Goal: Information Seeking & Learning: Learn about a topic

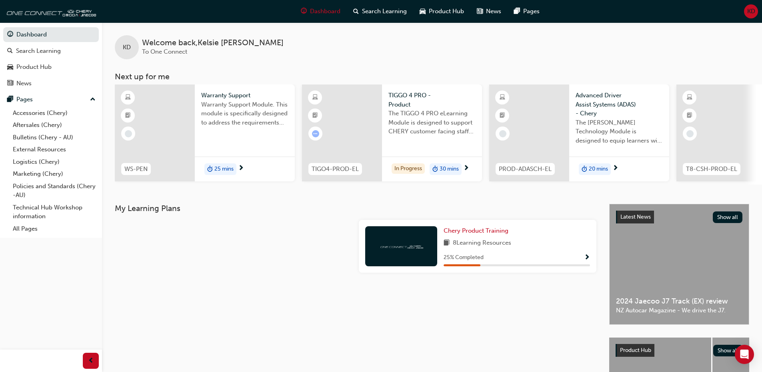
click at [226, 97] on span "Warranty Support" at bounding box center [244, 95] width 87 height 9
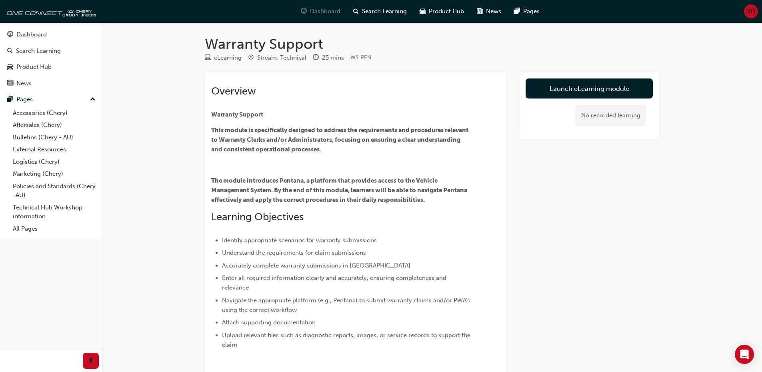
click at [318, 12] on span "Dashboard" at bounding box center [325, 11] width 30 height 9
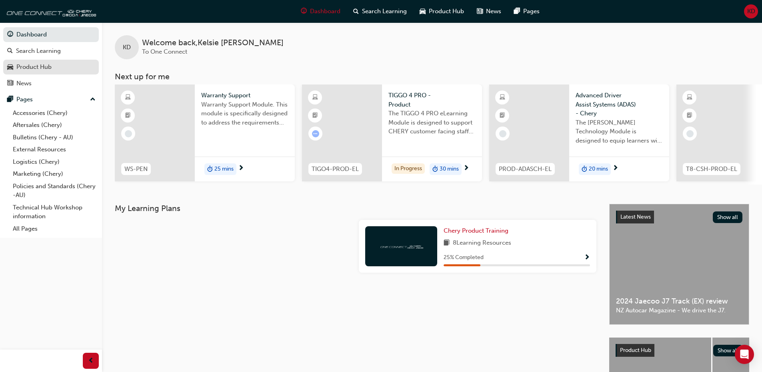
click at [47, 64] on div "Product Hub" at bounding box center [33, 66] width 35 height 9
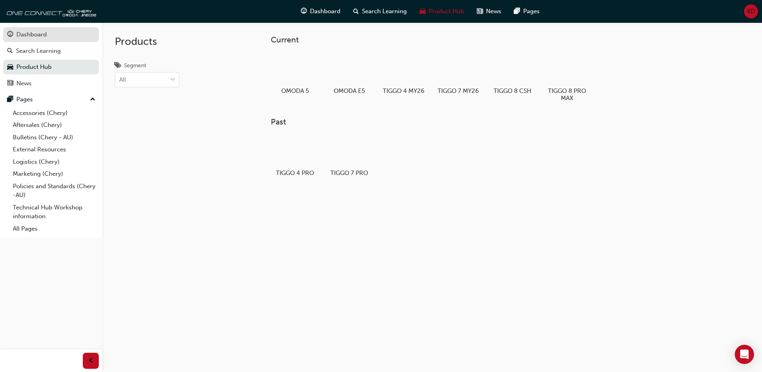
click at [33, 32] on div "Dashboard" at bounding box center [31, 34] width 30 height 9
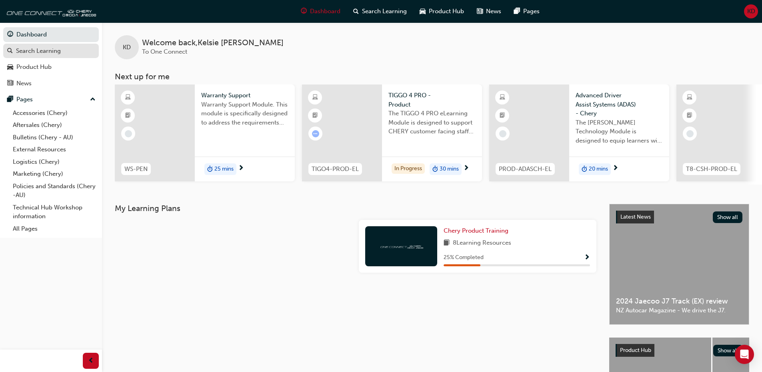
click at [32, 49] on div "Search Learning" at bounding box center [38, 50] width 45 height 9
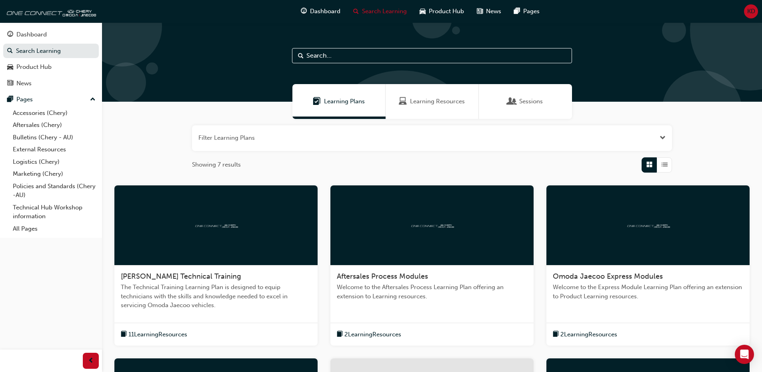
click at [443, 91] on div "Learning Resources" at bounding box center [432, 101] width 93 height 35
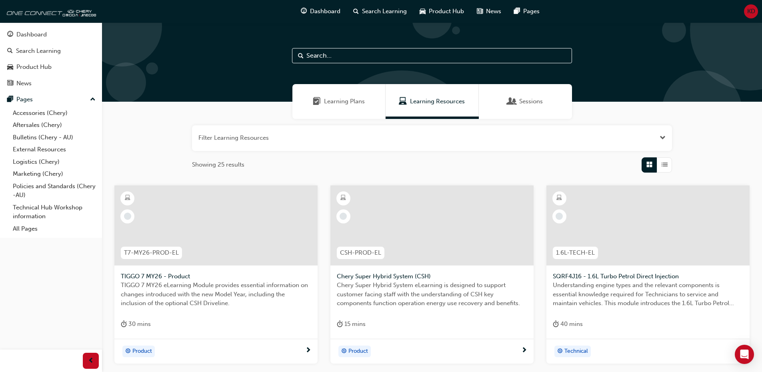
click at [534, 104] on span "Sessions" at bounding box center [531, 101] width 24 height 9
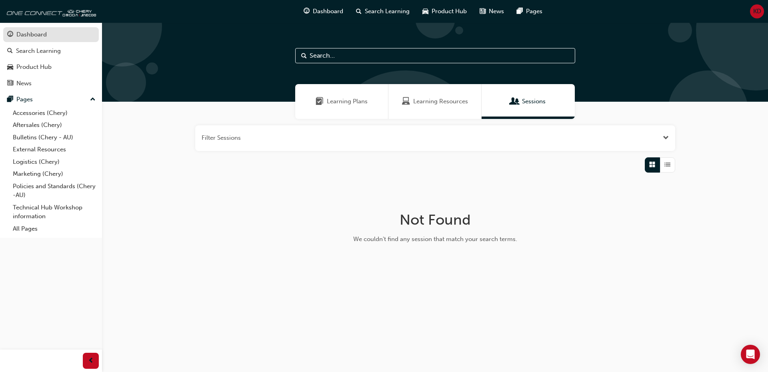
click at [40, 36] on div "Dashboard" at bounding box center [31, 34] width 30 height 9
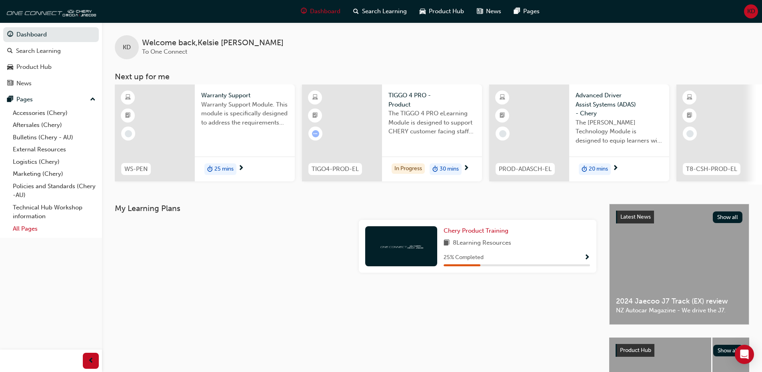
click at [34, 232] on link "All Pages" at bounding box center [54, 228] width 89 height 12
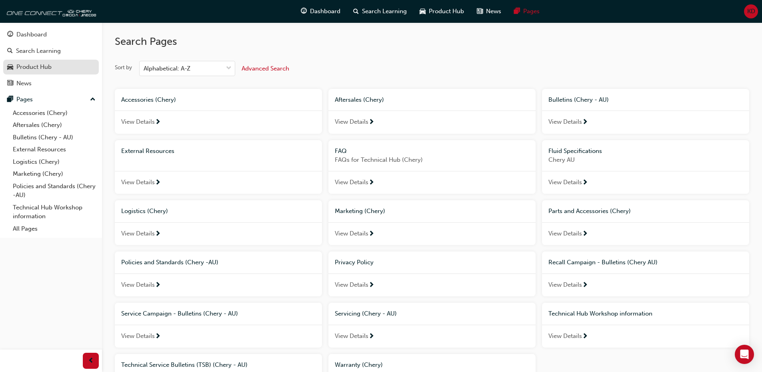
click at [44, 67] on div "Product Hub" at bounding box center [33, 66] width 35 height 9
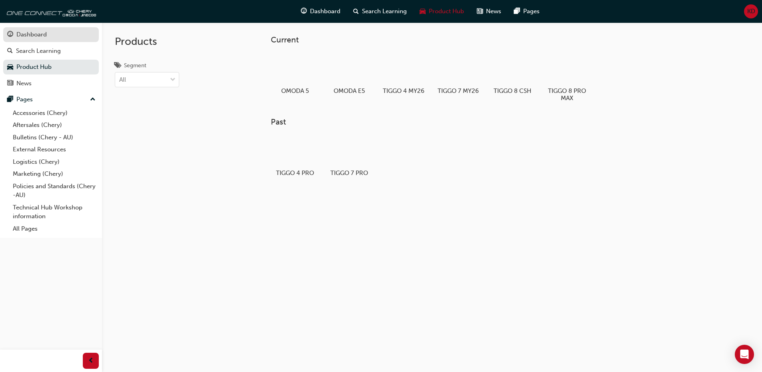
click at [44, 29] on link "Dashboard" at bounding box center [51, 34] width 96 height 15
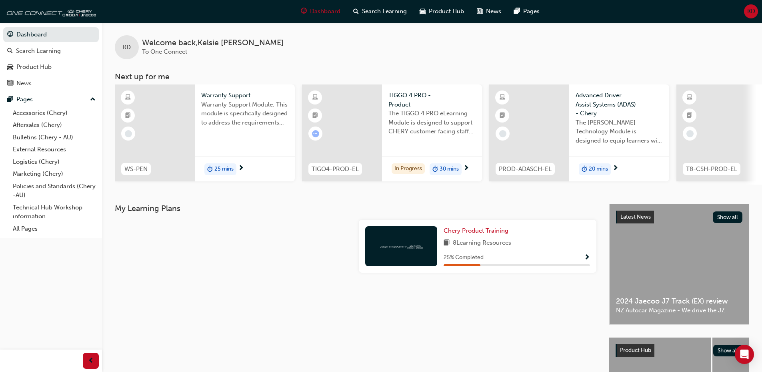
click at [222, 112] on span "Warranty Support Module. This module is specifically designed to address the re…" at bounding box center [244, 113] width 87 height 27
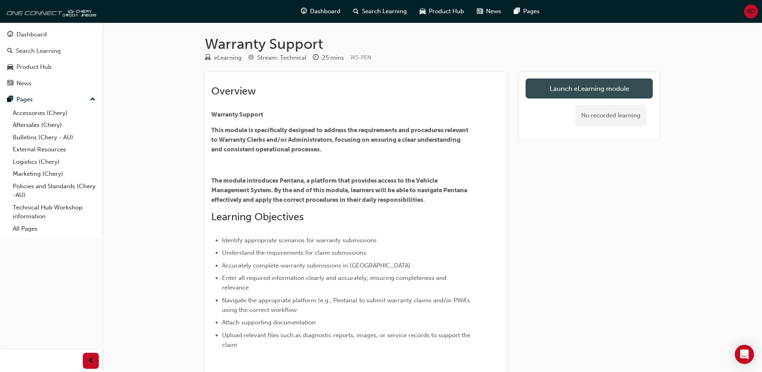
click at [563, 90] on link "Launch eLearning module" at bounding box center [589, 88] width 127 height 20
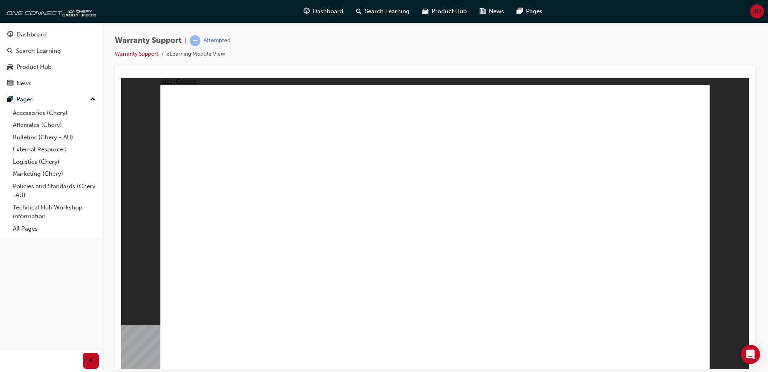
drag, startPoint x: 679, startPoint y: 120, endPoint x: 683, endPoint y: 138, distance: 19.0
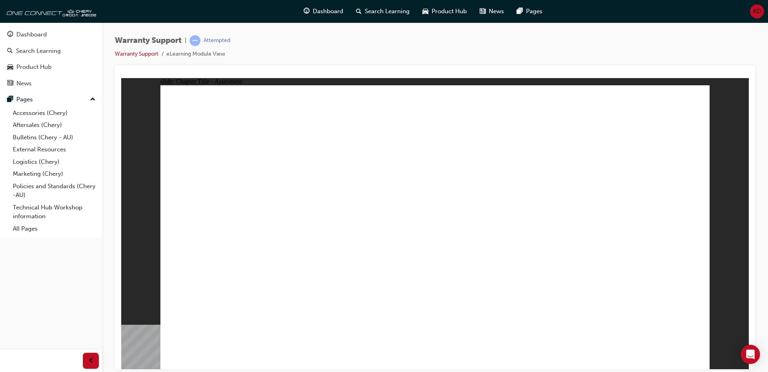
radio input "true"
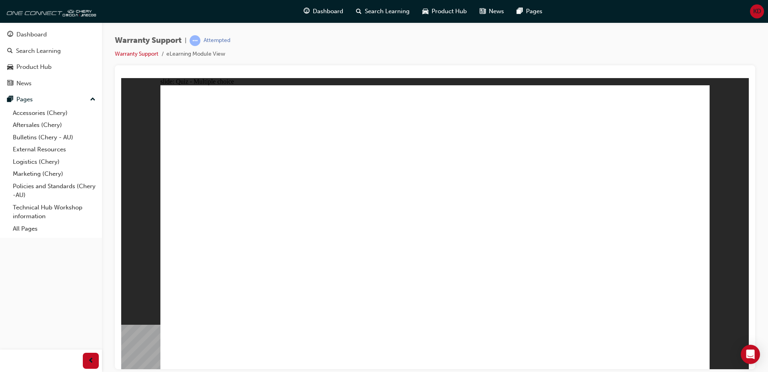
radio input "false"
radio input "true"
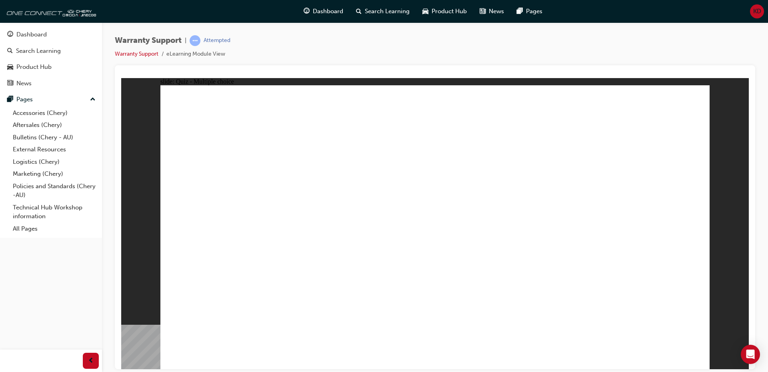
radio input "true"
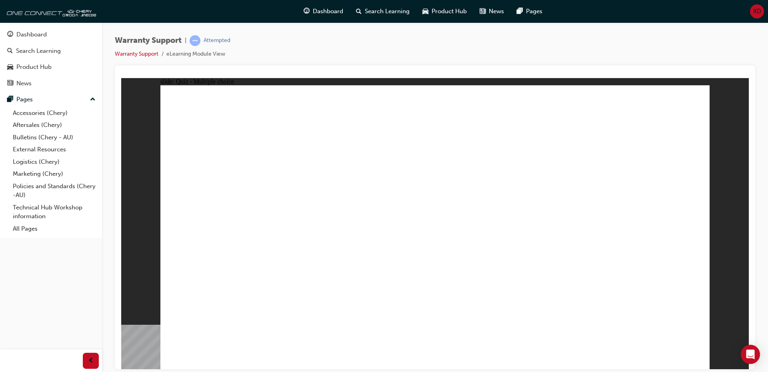
radio input "true"
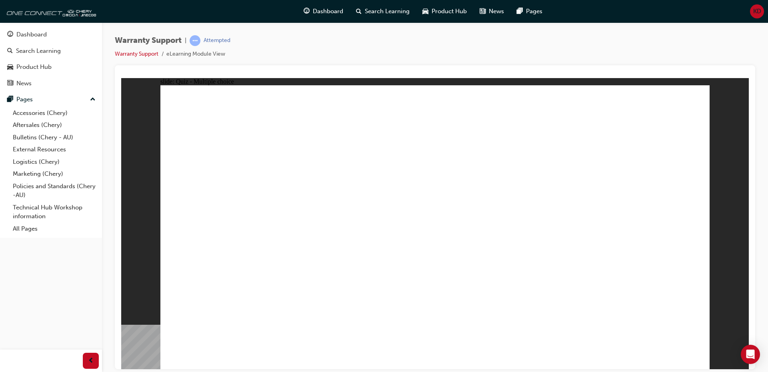
radio input "true"
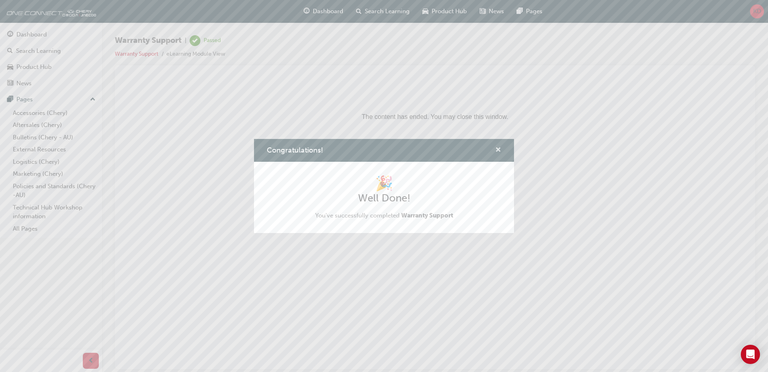
click at [497, 147] on span "cross-icon" at bounding box center [498, 150] width 6 height 7
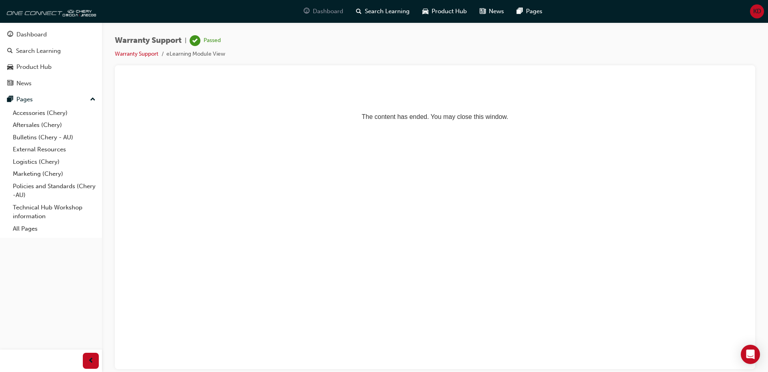
click at [327, 14] on span "Dashboard" at bounding box center [328, 11] width 30 height 9
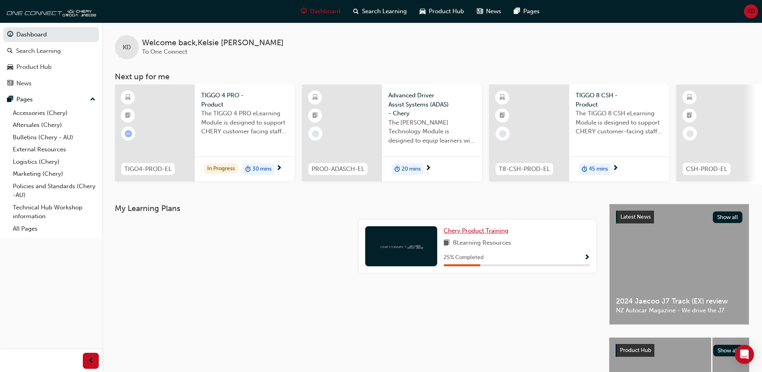
click at [478, 234] on span "Chery Product Training" at bounding box center [476, 230] width 65 height 7
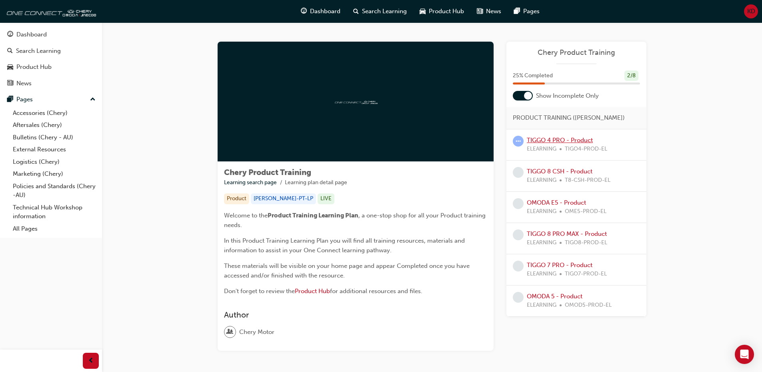
click at [538, 141] on link "TIGGO 4 PRO - Product" at bounding box center [560, 139] width 66 height 7
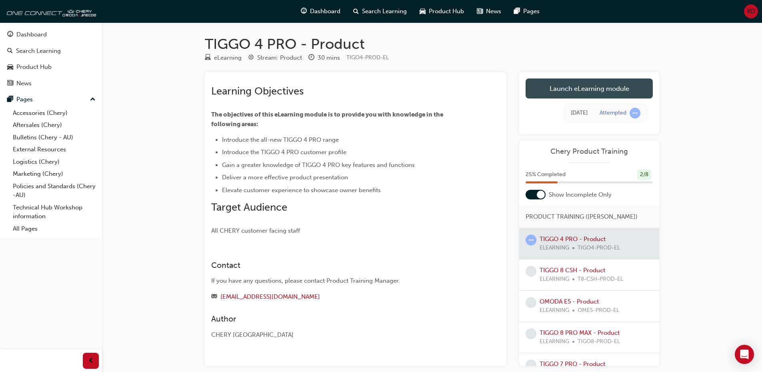
click at [599, 88] on link "Launch eLearning module" at bounding box center [589, 88] width 127 height 20
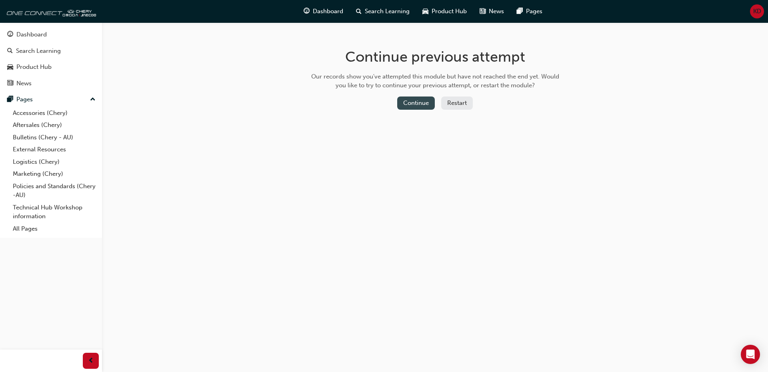
click at [423, 104] on button "Continue" at bounding box center [416, 102] width 38 height 13
